Goal: Transaction & Acquisition: Purchase product/service

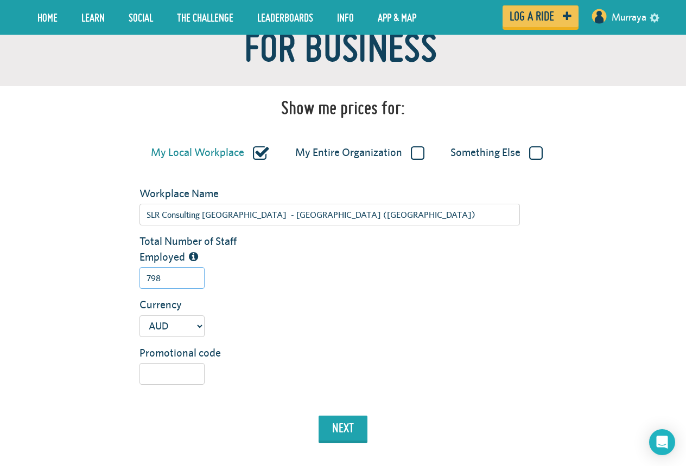
click at [171, 279] on input "798" at bounding box center [171, 278] width 65 height 22
drag, startPoint x: 163, startPoint y: 280, endPoint x: 101, endPoint y: 277, distance: 62.0
click at [101, 277] on div "Total Number of Staff Employed 798" at bounding box center [342, 265] width 635 height 63
paste input "04"
type input "704"
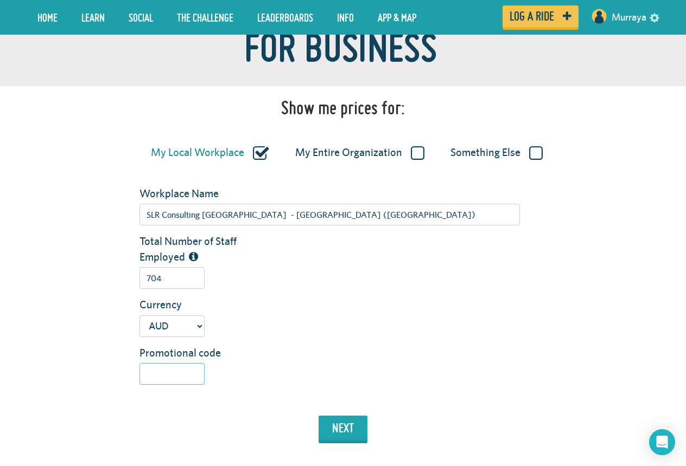
click at [193, 378] on input "Promotional code" at bounding box center [171, 374] width 65 height 22
click at [358, 432] on button "next" at bounding box center [342, 428] width 49 height 25
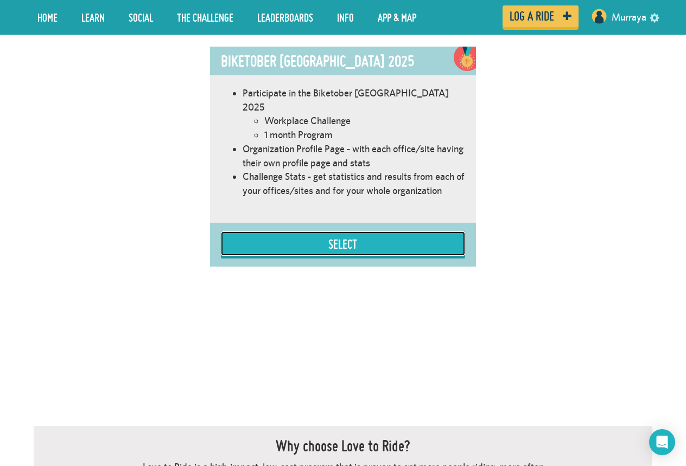
click at [426, 239] on button "Select" at bounding box center [343, 244] width 244 height 24
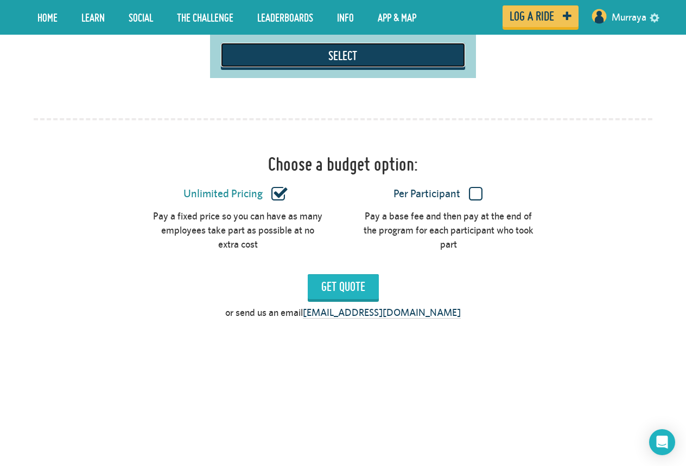
scroll to position [827, 0]
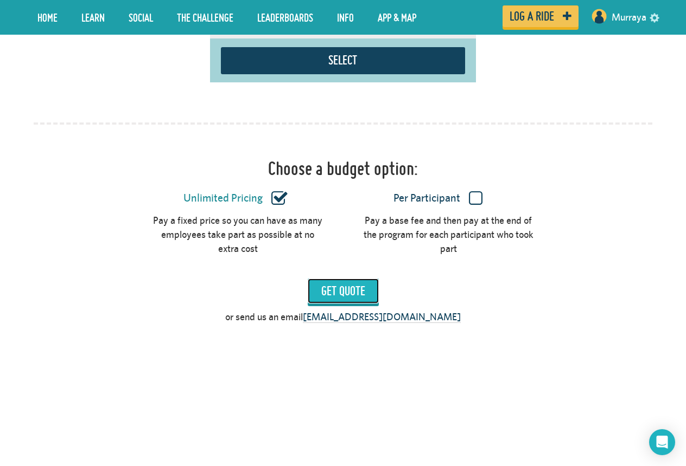
drag, startPoint x: 356, startPoint y: 270, endPoint x: 387, endPoint y: 271, distance: 31.5
click at [356, 279] on input "Get Quote" at bounding box center [343, 291] width 71 height 25
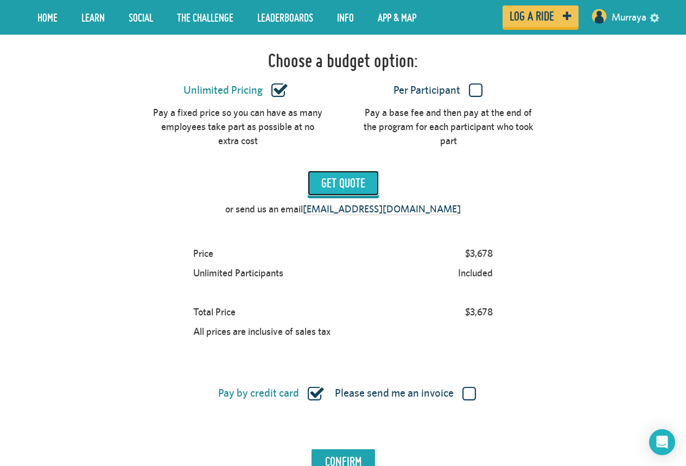
scroll to position [936, 0]
drag, startPoint x: 488, startPoint y: 300, endPoint x: 448, endPoint y: 258, distance: 57.6
click at [447, 270] on div "Price $3,678 Unlimited Participants Included Total Price $3,678 All prices are …" at bounding box center [342, 293] width 309 height 98
drag, startPoint x: 462, startPoint y: 233, endPoint x: 507, endPoint y: 237, distance: 44.7
click at [507, 244] on div "Price $3,678 Unlimited Participants Included Total Price $3,678 All prices are …" at bounding box center [343, 293] width 618 height 98
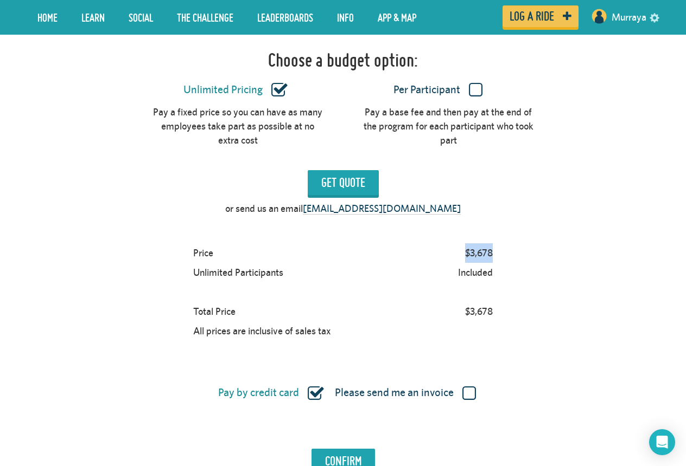
copy div "$3,678"
click at [515, 290] on div "Price $3,678 Unlimited Participants Included Total Price $3,678 All prices are …" at bounding box center [343, 293] width 618 height 98
drag, startPoint x: 508, startPoint y: 298, endPoint x: 424, endPoint y: 296, distance: 83.6
click at [424, 296] on div "Price $3,678 Unlimited Participants Included Total Price $3,678 All prices are …" at bounding box center [343, 293] width 618 height 98
click at [479, 306] on div "$3,678" at bounding box center [478, 312] width 37 height 20
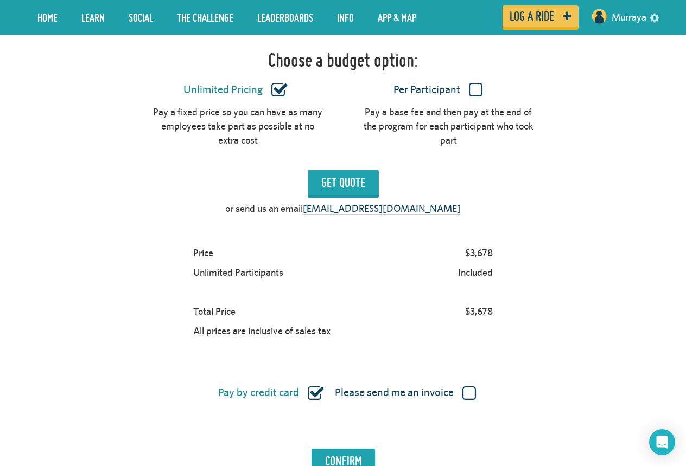
drag, startPoint x: 491, startPoint y: 298, endPoint x: 445, endPoint y: 297, distance: 46.7
click at [445, 297] on div "Price $3,678 Unlimited Participants Included Total Price $3,678 All prices are …" at bounding box center [343, 293] width 618 height 98
copy div "$3,678"
click at [436, 211] on div "Choose a budget option: Unlimited Pricing Per Participant Pay a fixed price so …" at bounding box center [343, 247] width 618 height 466
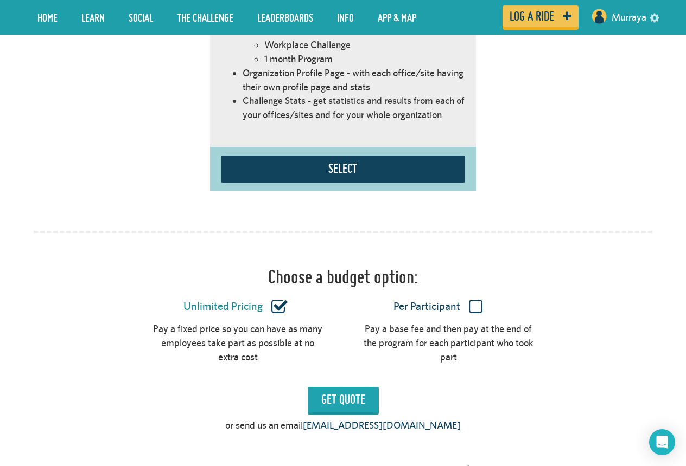
click at [472, 293] on div "Per Participant" at bounding box center [444, 303] width 202 height 21
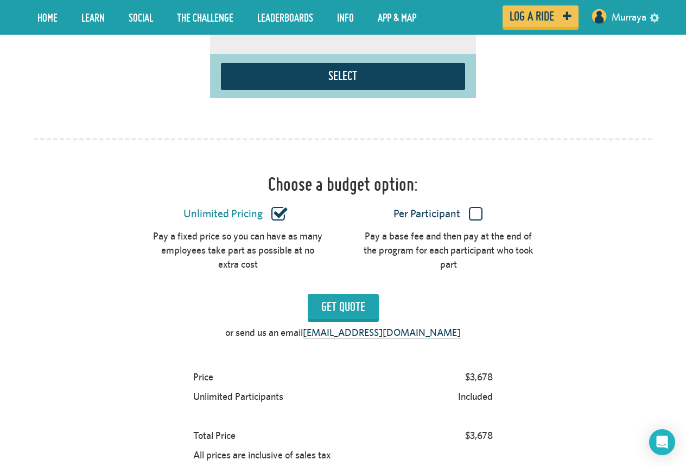
scroll to position [881, 0]
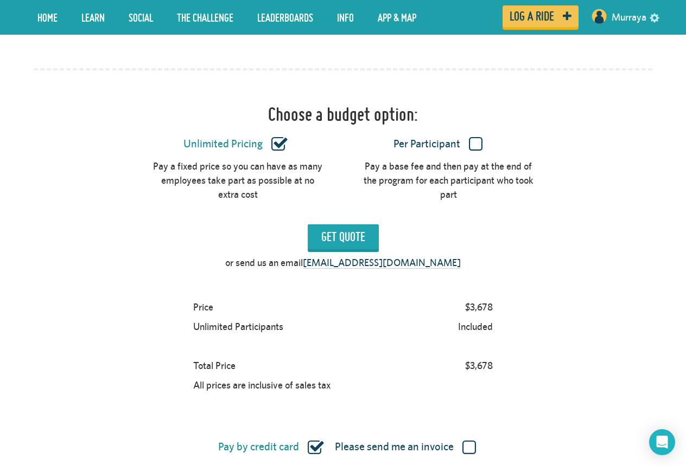
click at [479, 140] on div "Unlimited Pricing Per Participant" at bounding box center [342, 144] width 635 height 29
click at [476, 137] on label "Per Participant" at bounding box center [437, 144] width 171 height 14
click at [0, 0] on input "Per Participant" at bounding box center [0, 0] width 0 height 0
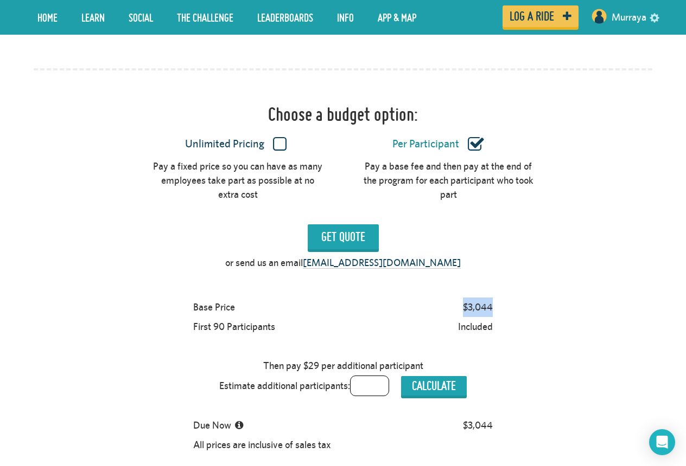
drag, startPoint x: 497, startPoint y: 292, endPoint x: 451, endPoint y: 291, distance: 46.1
click at [451, 298] on div "Base Price $3,044" at bounding box center [342, 308] width 309 height 20
copy div "$3,044"
click at [561, 281] on div "Choose a budget option: Unlimited Pricing Per Participant Pay a fixed price so …" at bounding box center [343, 331] width 618 height 526
click at [270, 328] on div "Base Price $3,044 First 90 Participants Included Then pay $29 per additional pa…" at bounding box center [342, 376] width 309 height 157
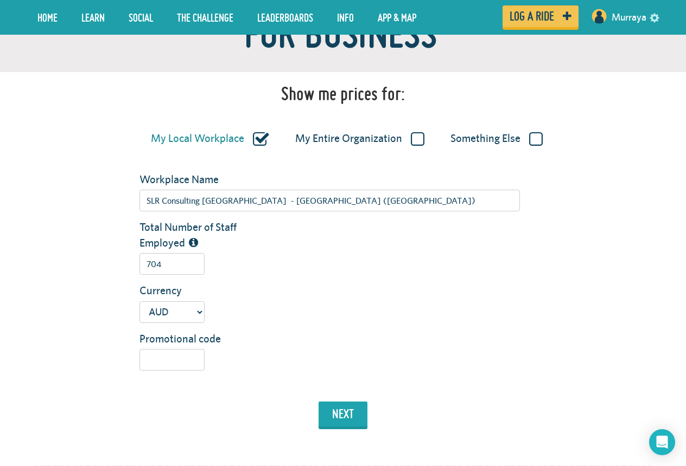
scroll to position [14, 0]
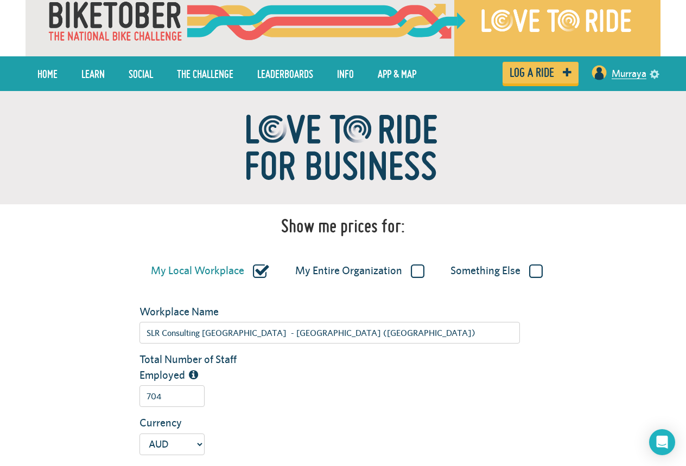
click at [624, 86] on li "Murraya Settings Workplace SLR Consulting [GEOGRAPHIC_DATA] - [GEOGRAPHIC_DATA]…" at bounding box center [619, 73] width 82 height 34
click at [627, 69] on link "Murraya" at bounding box center [628, 74] width 35 height 26
